Goal: Register for event/course

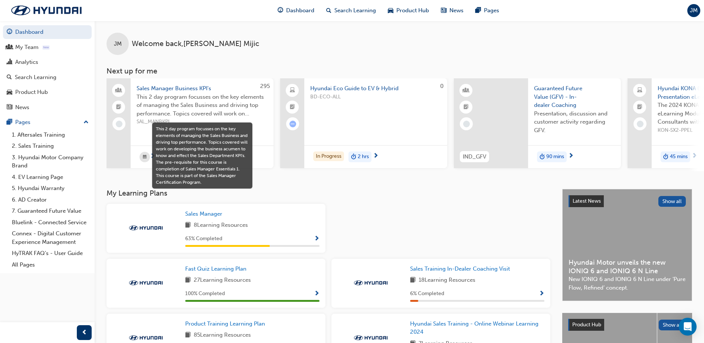
click at [191, 109] on span "This 2 day program focusses on the key elements of managing the Sales Business …" at bounding box center [201, 105] width 131 height 25
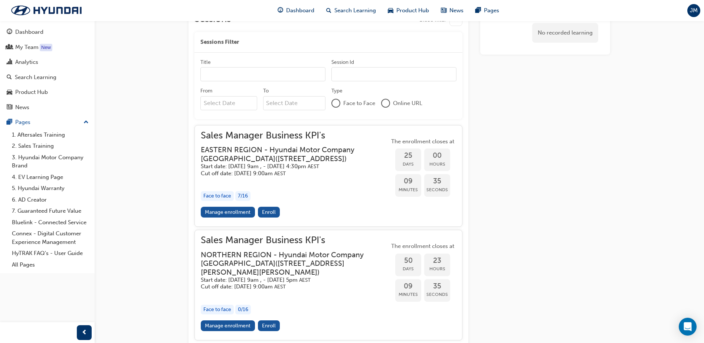
scroll to position [339, 0]
click at [269, 215] on span "Enroll" at bounding box center [269, 211] width 14 height 6
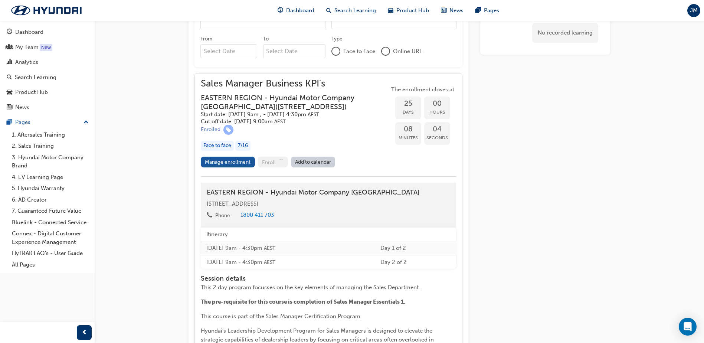
scroll to position [404, 0]
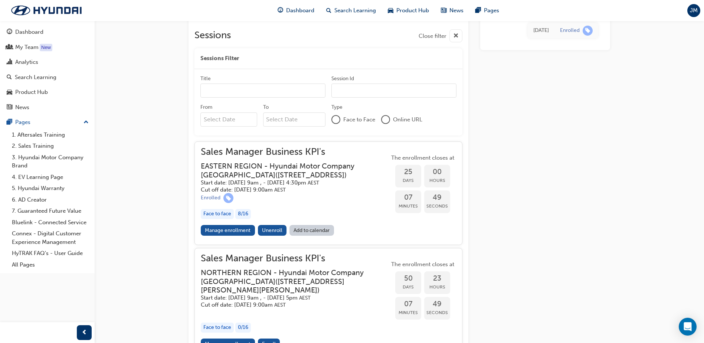
scroll to position [325, 0]
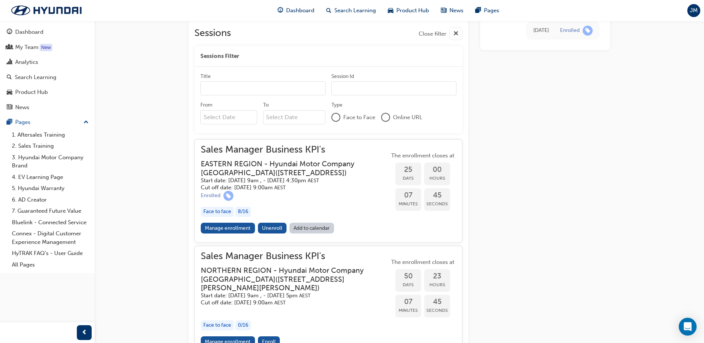
click at [245, 217] on div "8 / 16" at bounding box center [243, 212] width 16 height 10
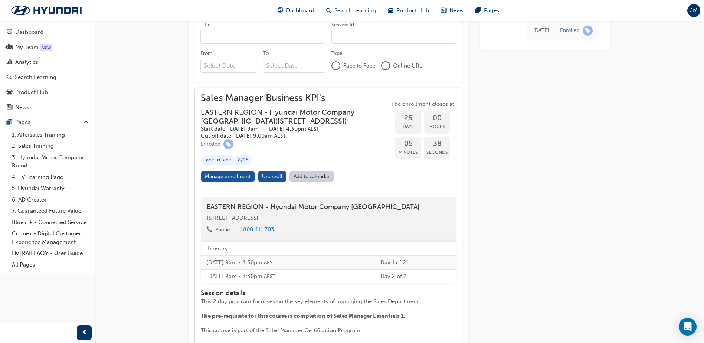
scroll to position [375, 0]
click at [215, 167] on div "Face to face" at bounding box center [217, 162] width 33 height 10
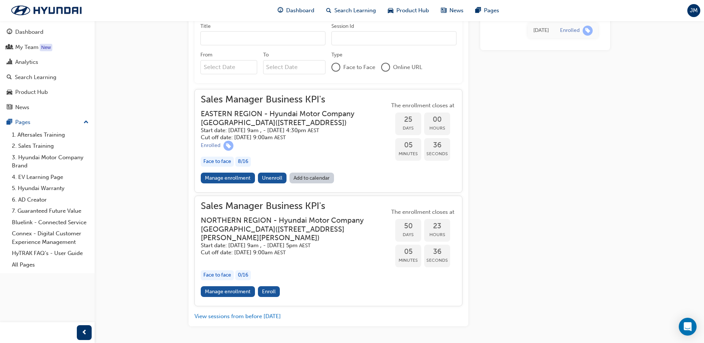
click at [215, 167] on div "Face to face" at bounding box center [217, 162] width 33 height 10
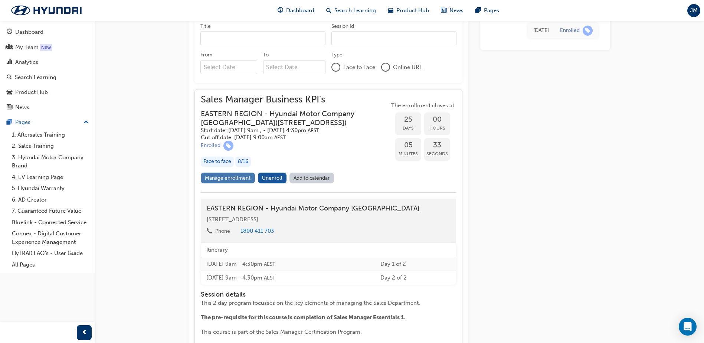
click at [240, 183] on link "Manage enrollment" at bounding box center [228, 177] width 54 height 11
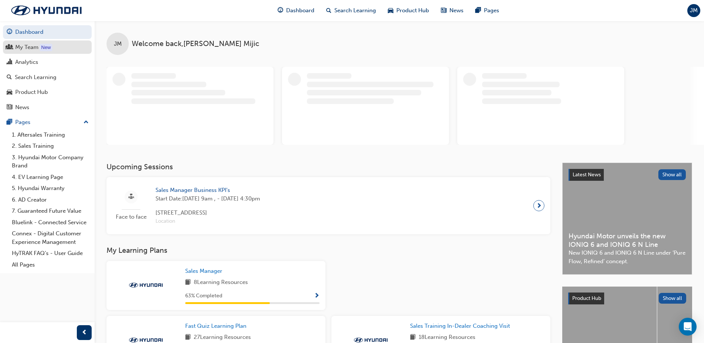
click at [34, 51] on div "My Team" at bounding box center [47, 47] width 81 height 9
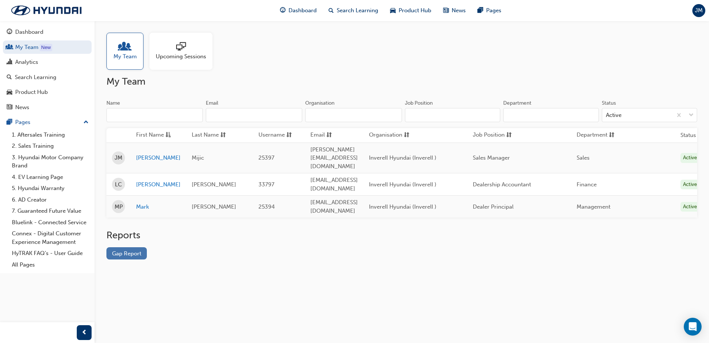
click at [138, 247] on link "Gap Report" at bounding box center [126, 253] width 40 height 12
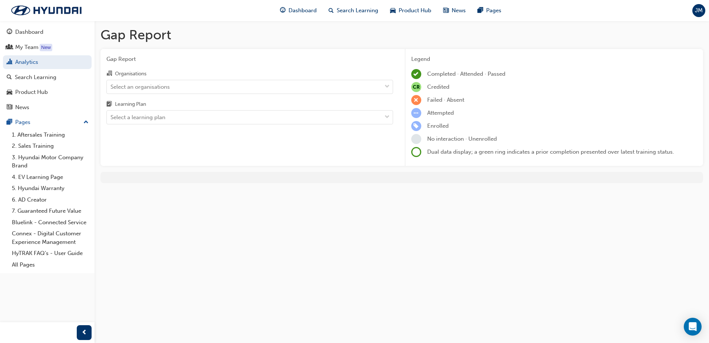
click at [395, 87] on div "Gap Report Organisations Select an organisations Learning Plan Select a learnin…" at bounding box center [250, 107] width 299 height 117
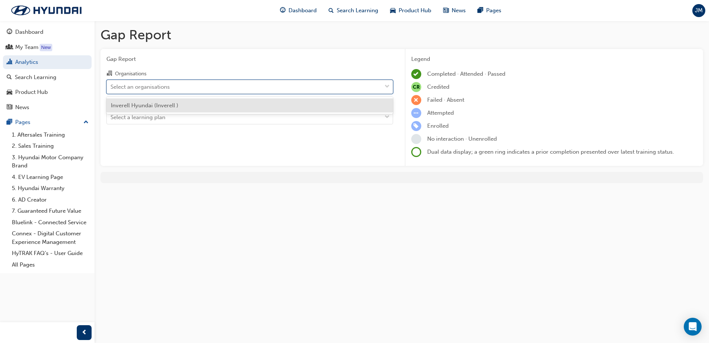
click at [390, 87] on div at bounding box center [387, 86] width 11 height 13
click at [111, 87] on input "Organisations option Inverell Hyundai (Inverell ) focused, 1 of 1. 1 result ava…" at bounding box center [111, 86] width 1 height 6
click at [323, 106] on div "Inverell Hyundai (Inverell )" at bounding box center [249, 105] width 287 height 14
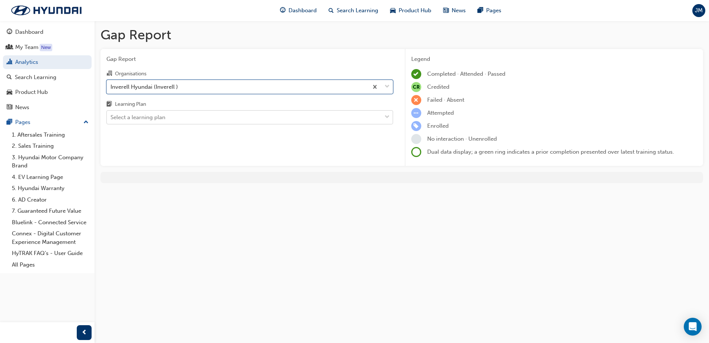
click at [392, 119] on div at bounding box center [387, 117] width 11 height 13
click at [111, 119] on input "Learning Plan Select a learning plan" at bounding box center [111, 117] width 1 height 6
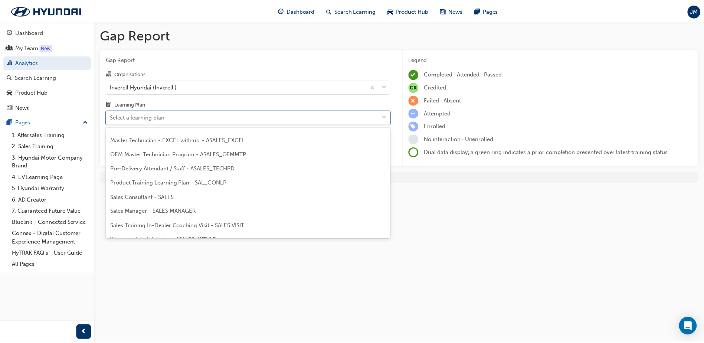
scroll to position [335, 0]
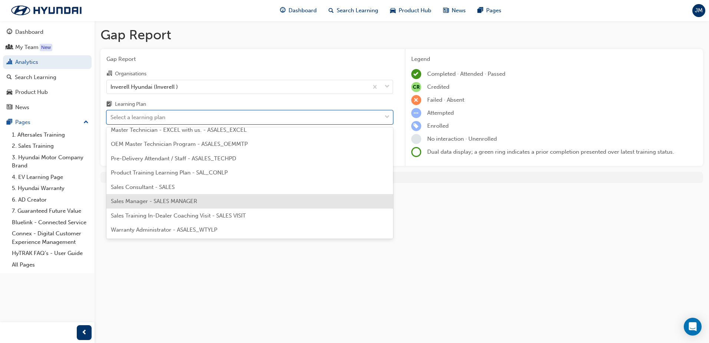
click at [242, 194] on div "Sales Manager - SALES MANAGER" at bounding box center [249, 201] width 287 height 14
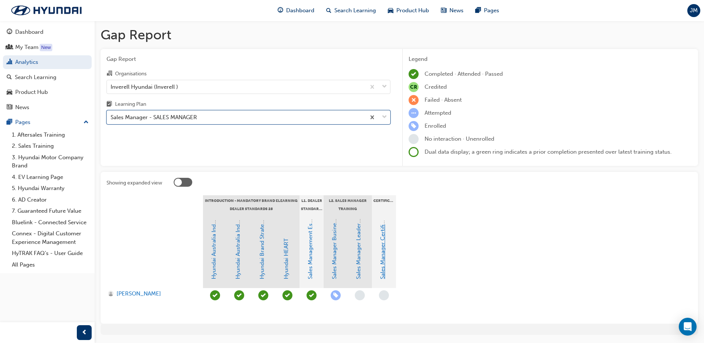
click at [383, 278] on link "Sales Manager Certification Assessment" at bounding box center [382, 228] width 7 height 102
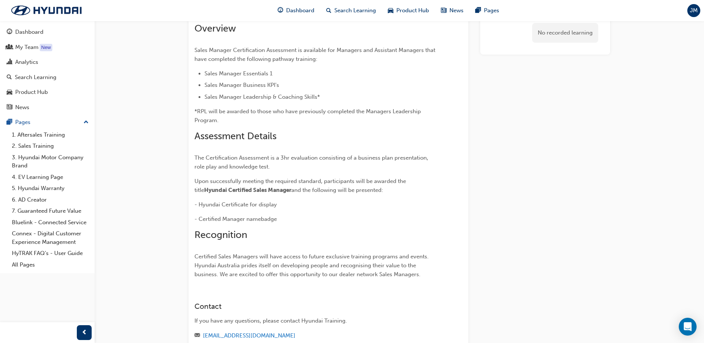
scroll to position [42, 0]
